Goal: Transaction & Acquisition: Purchase product/service

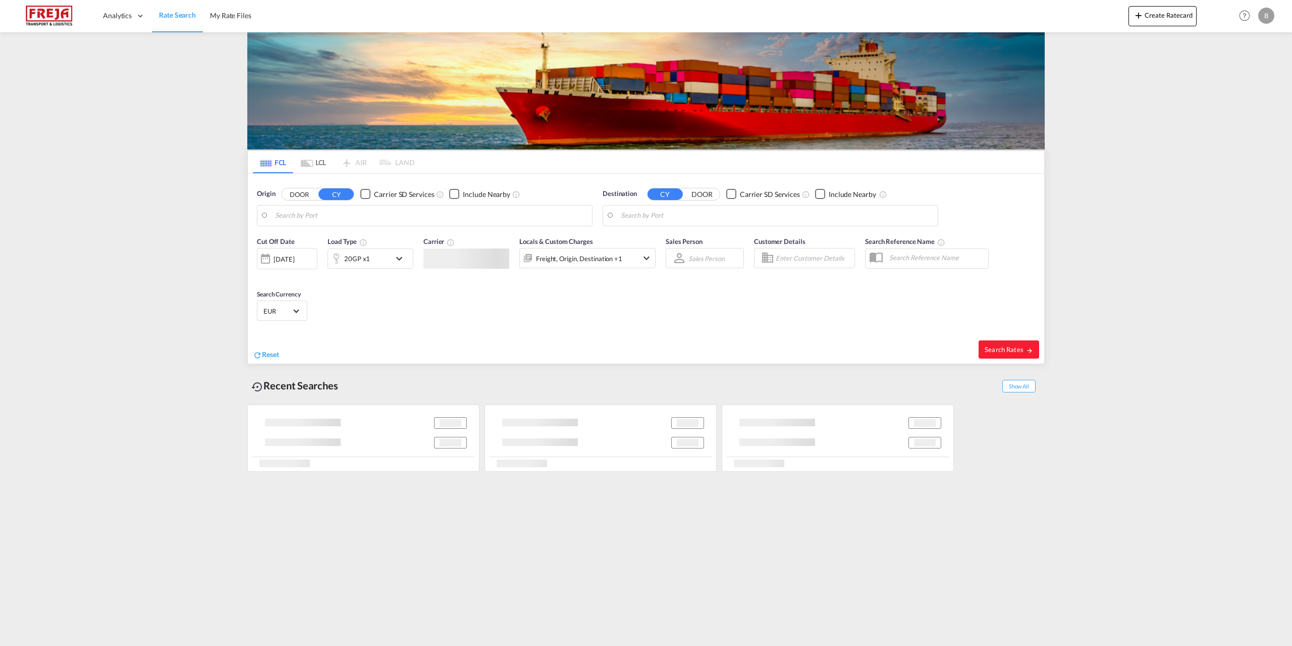
type input "[GEOGRAPHIC_DATA], [GEOGRAPHIC_DATA]"
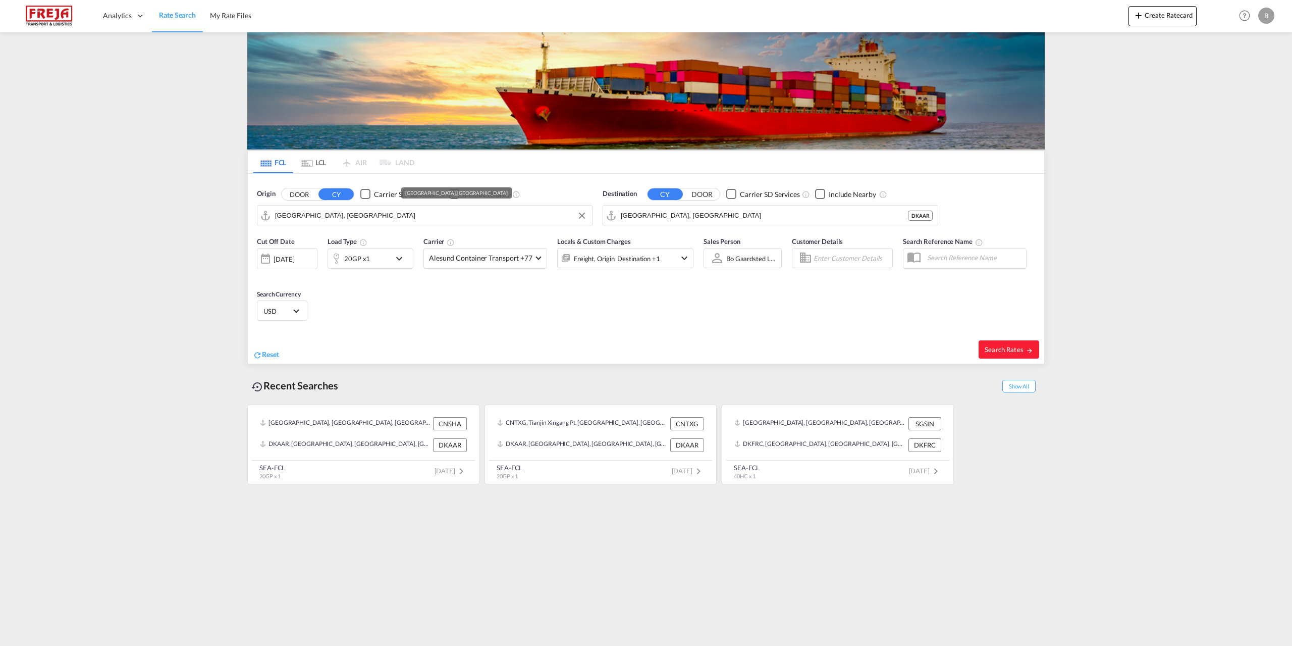
click at [334, 217] on input "[GEOGRAPHIC_DATA], [GEOGRAPHIC_DATA]" at bounding box center [431, 215] width 312 height 15
click at [579, 216] on md-icon "Clear Input" at bounding box center [581, 215] width 11 height 11
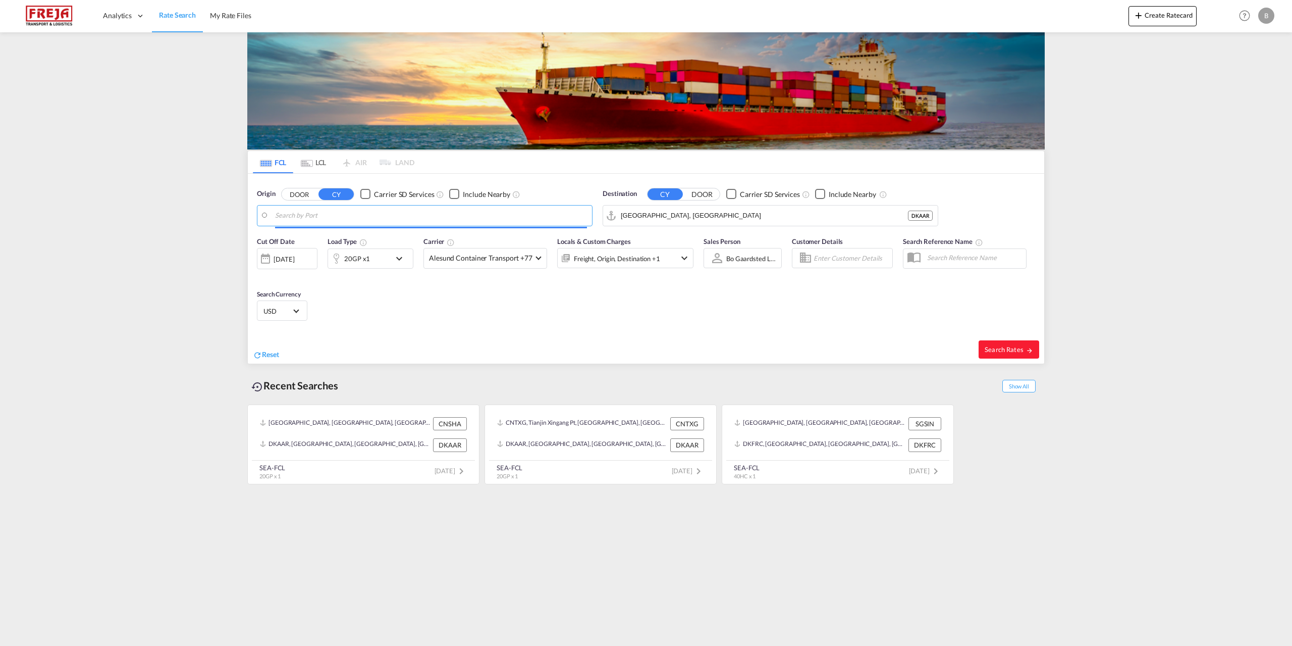
click at [374, 222] on body "Analytics Reports Dashboard Rate Search My Rate Files Analytics" at bounding box center [646, 323] width 1292 height 646
click at [361, 240] on div "Pirae us Greece GRPIR" at bounding box center [353, 243] width 192 height 30
type input "Piraeus, GRPIR"
click at [926, 214] on button "Clear Input" at bounding box center [927, 215] width 15 height 15
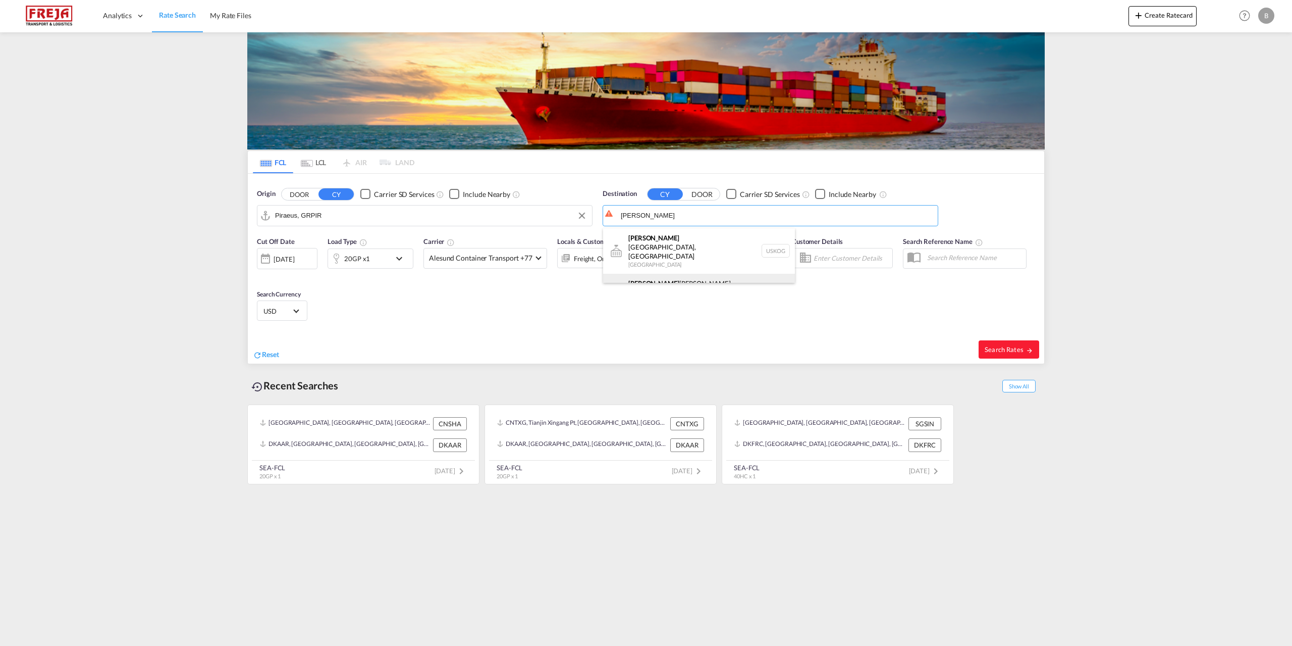
click at [693, 274] on div "[PERSON_NAME] [PERSON_NAME] ([GEOGRAPHIC_DATA]) [GEOGRAPHIC_DATA] DKCPH" at bounding box center [699, 292] width 192 height 36
type input "[GEOGRAPHIC_DATA] ([GEOGRAPHIC_DATA]), DKCPH"
click at [400, 259] on md-icon "icon-chevron-down" at bounding box center [401, 258] width 17 height 12
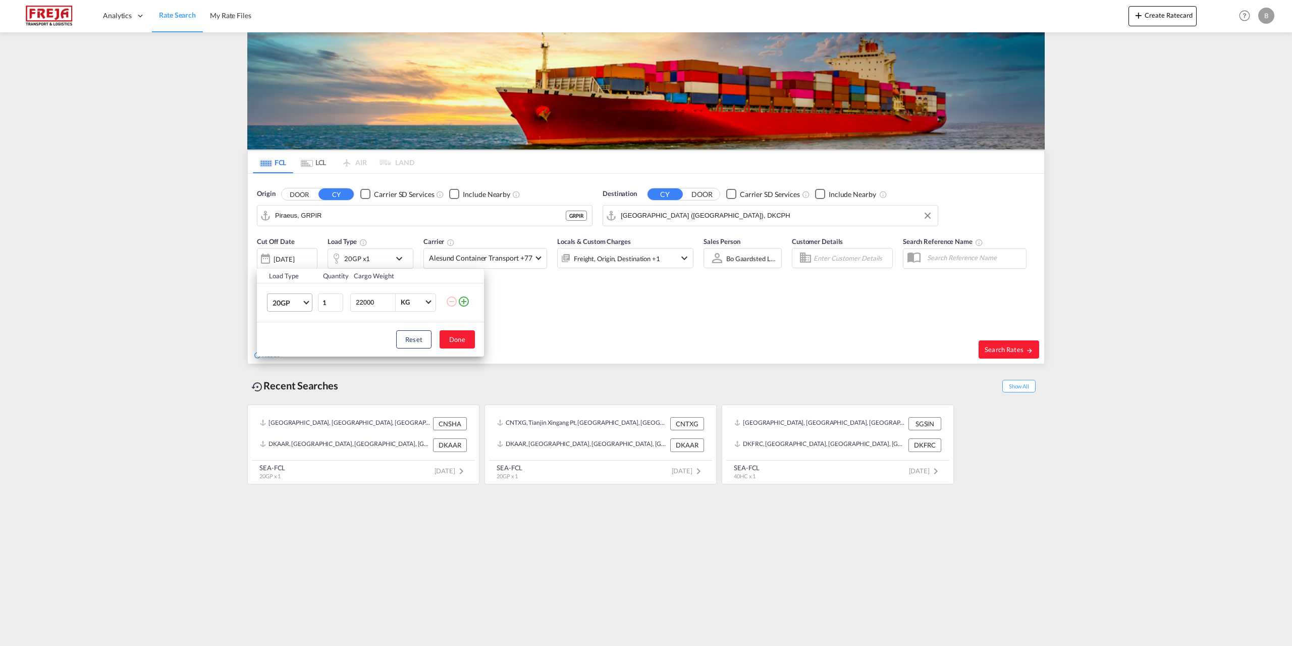
click at [305, 304] on md-select-value "20GP" at bounding box center [292, 302] width 40 height 17
click at [292, 354] on md-option "40HC" at bounding box center [299, 351] width 69 height 24
drag, startPoint x: 377, startPoint y: 301, endPoint x: 335, endPoint y: 305, distance: 42.1
click at [335, 305] on tr "40HC 1 22000 KG KG" at bounding box center [370, 302] width 227 height 39
type input "24000"
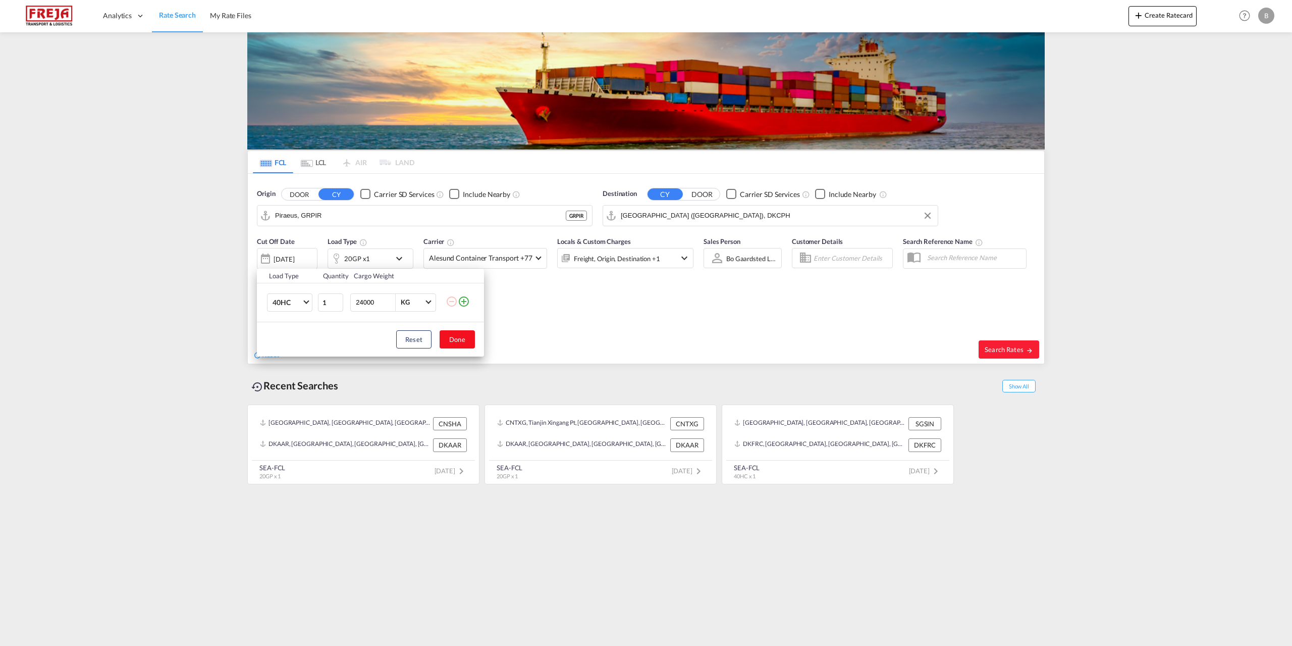
click at [456, 343] on button "Done" at bounding box center [457, 339] width 35 height 18
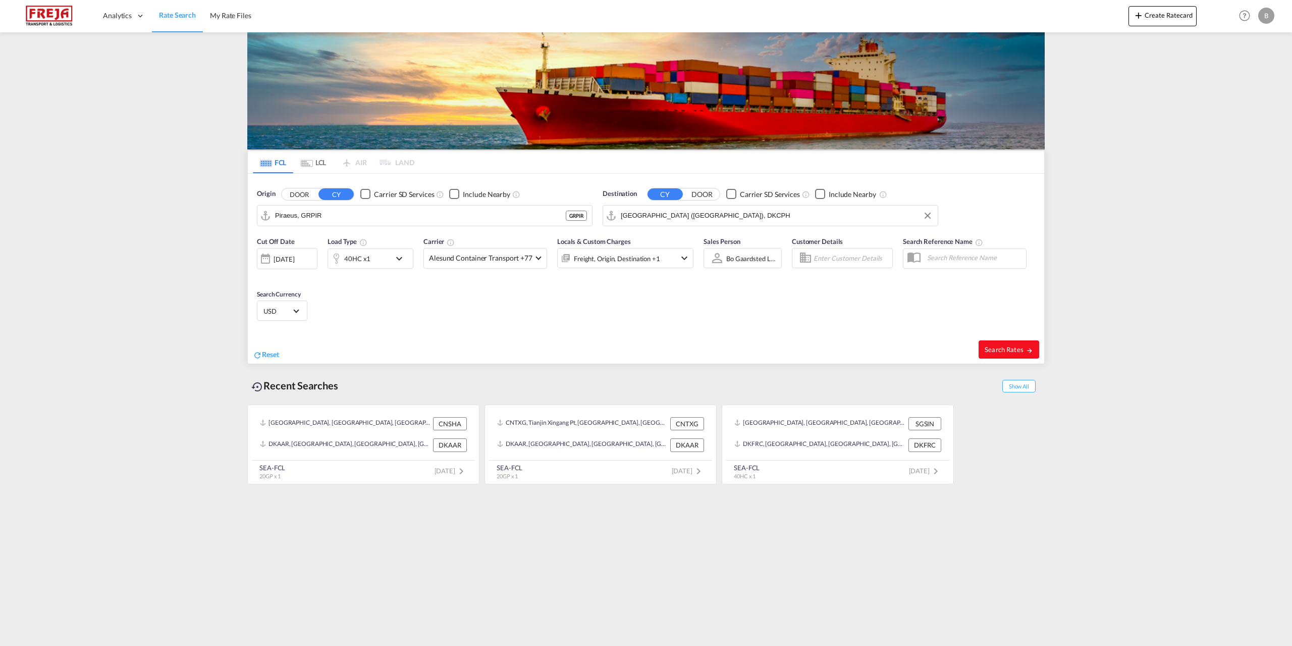
click at [992, 351] on span "Search Rates" at bounding box center [1009, 349] width 48 height 8
type input "GRPIR to DKCPH / [DATE]"
